Goal: Answer question/provide support: Share knowledge or assist other users

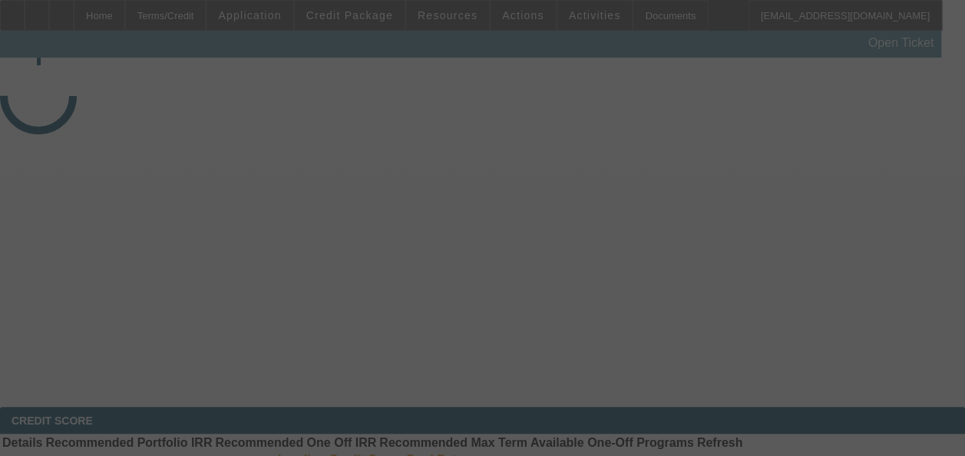
click at [694, 222] on div at bounding box center [482, 228] width 965 height 456
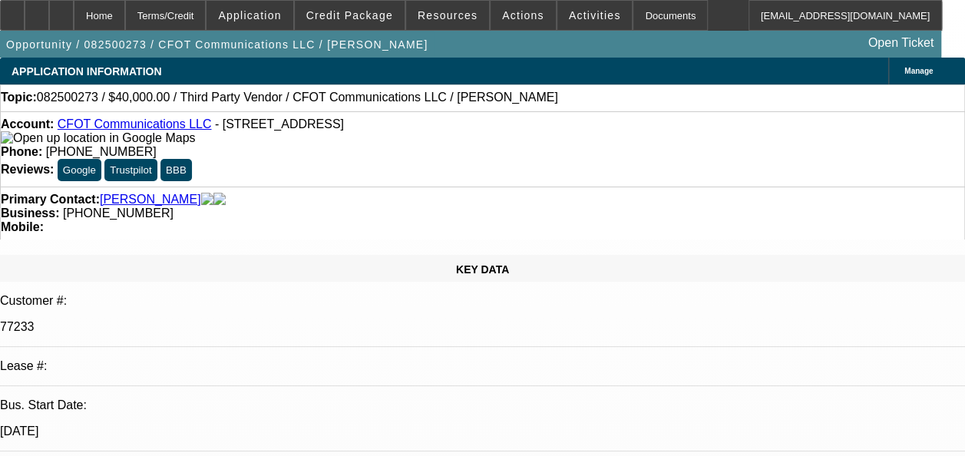
select select "0"
select select "2"
select select "0.1"
select select "1"
select select "2"
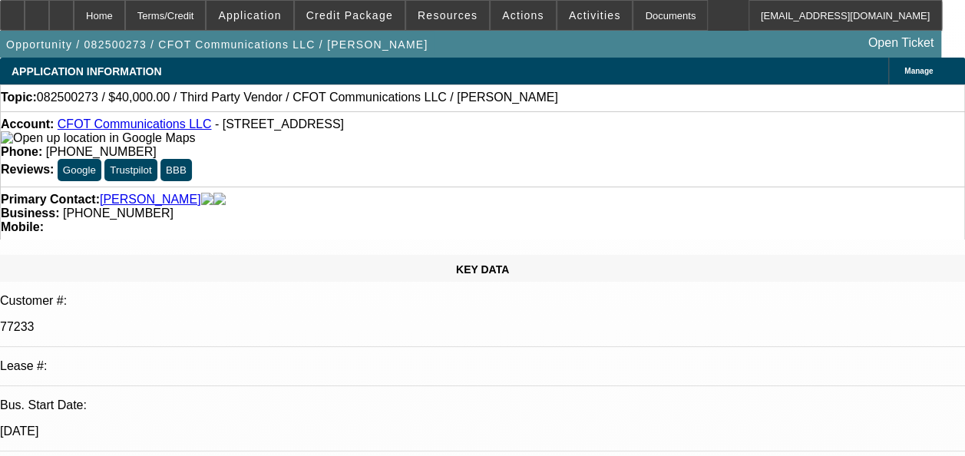
select select "4"
radio input "true"
drag, startPoint x: 712, startPoint y: 296, endPoint x: 713, endPoint y: 287, distance: 8.5
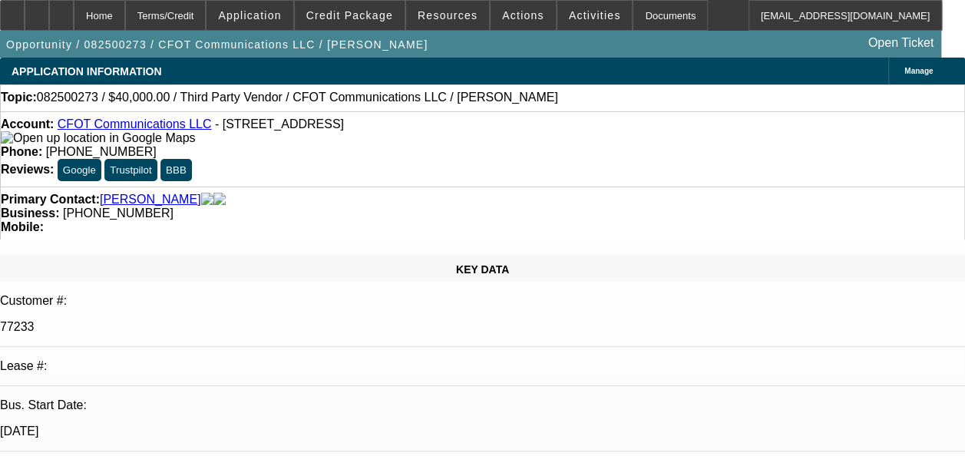
type textarea "ONE OFF DEAL- ONE-STE"
radio input "true"
drag, startPoint x: 812, startPoint y: 272, endPoint x: 611, endPoint y: 281, distance: 201.4
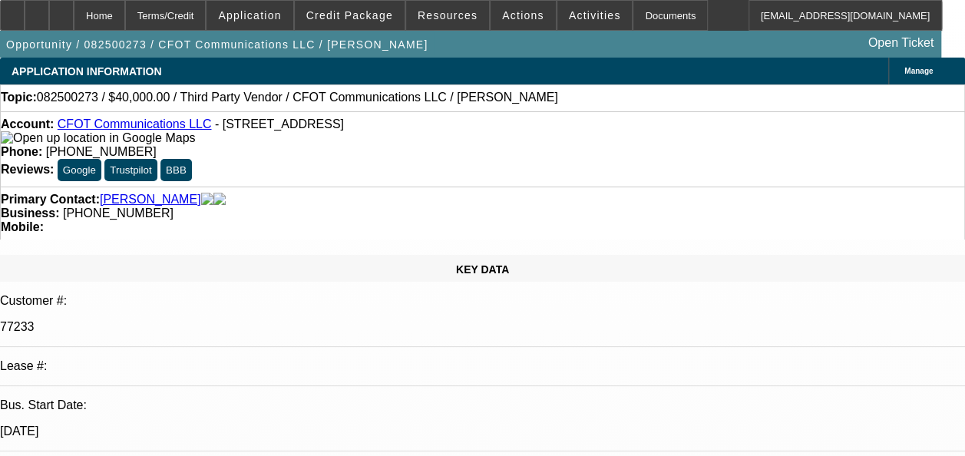
drag, startPoint x: 698, startPoint y: 260, endPoint x: 739, endPoint y: 288, distance: 49.2
drag, startPoint x: 810, startPoint y: 266, endPoint x: 620, endPoint y: 279, distance: 190.1
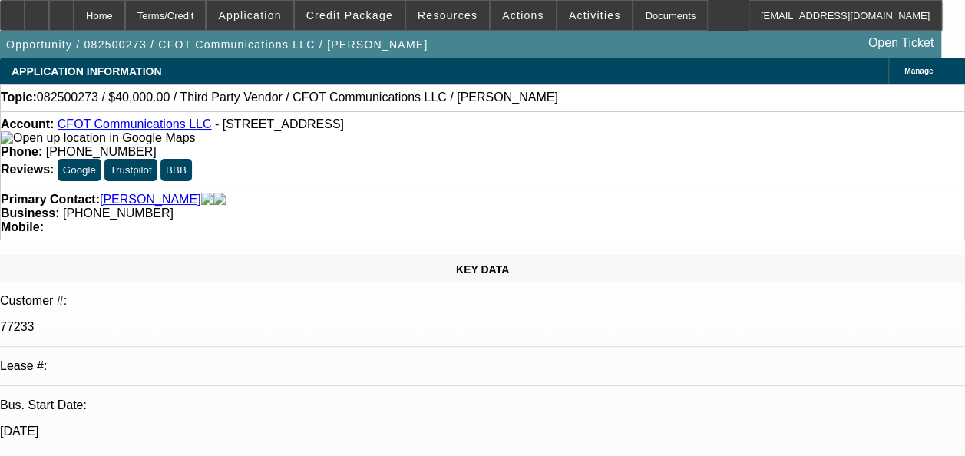
radio input "true"
select select "0"
select select "2"
select select "0.1"
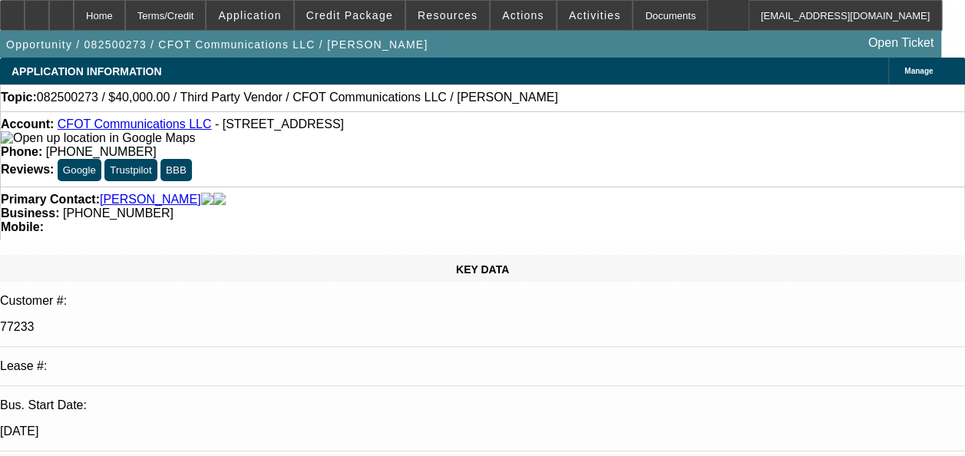
select select "1"
select select "2"
select select "4"
